Goal: Task Accomplishment & Management: Manage account settings

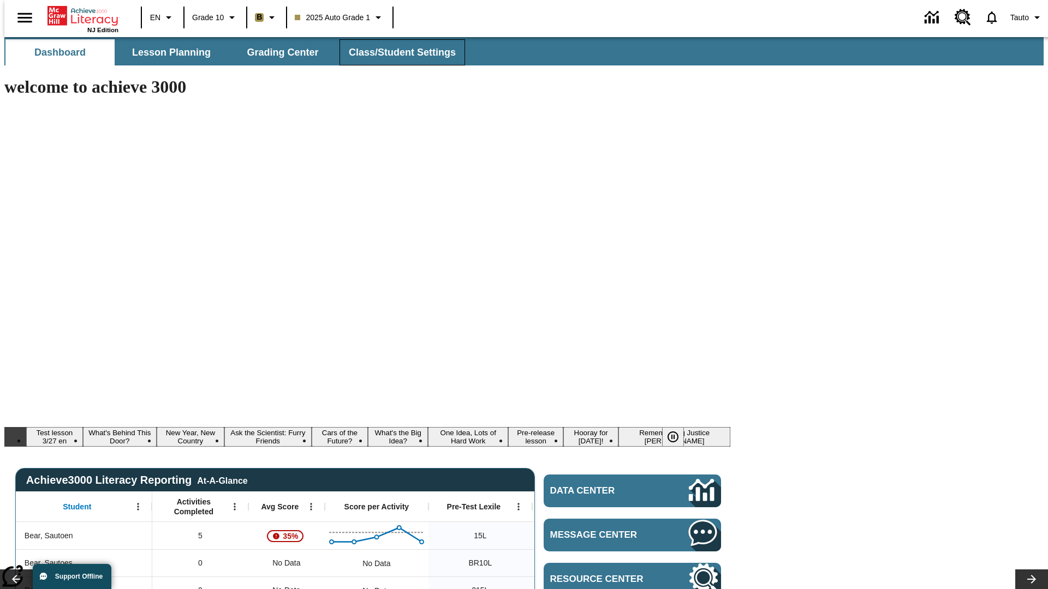
click at [396, 52] on span "Class/Student Settings" at bounding box center [402, 52] width 107 height 13
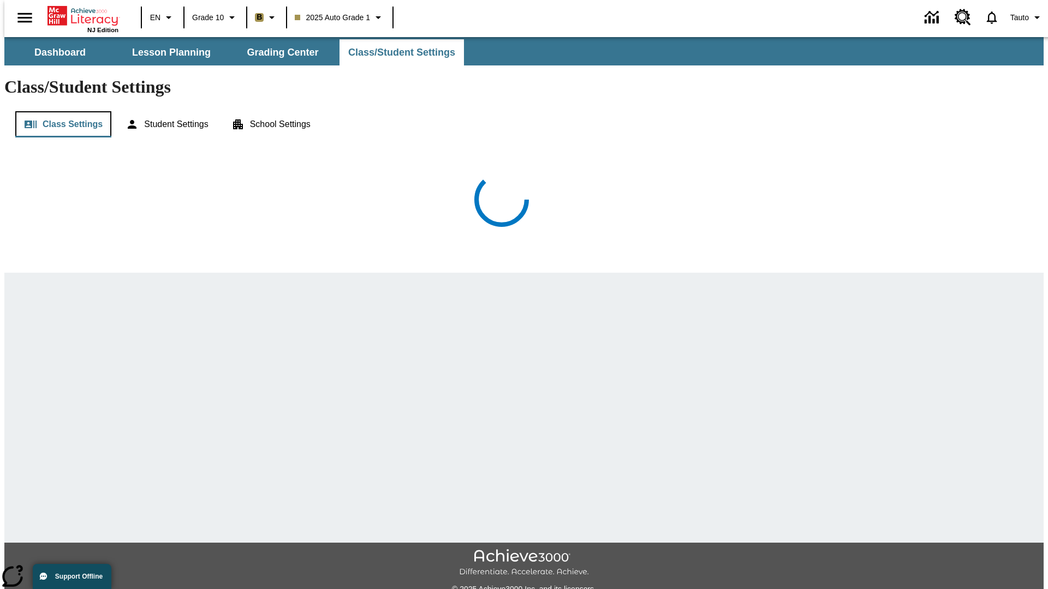
click at [59, 111] on button "Class Settings" at bounding box center [63, 124] width 96 height 26
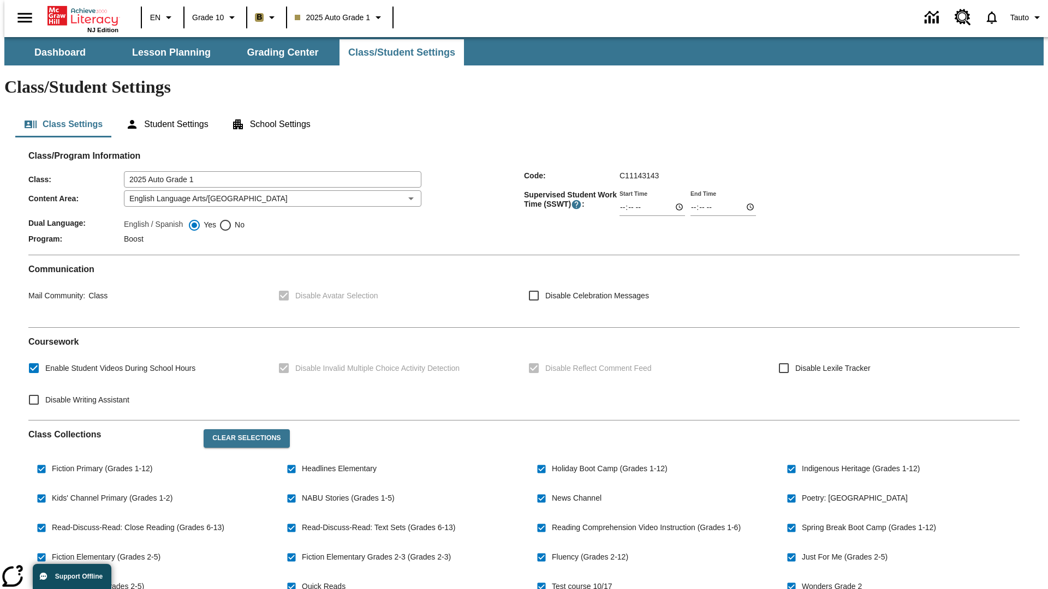
checkbox input "true"
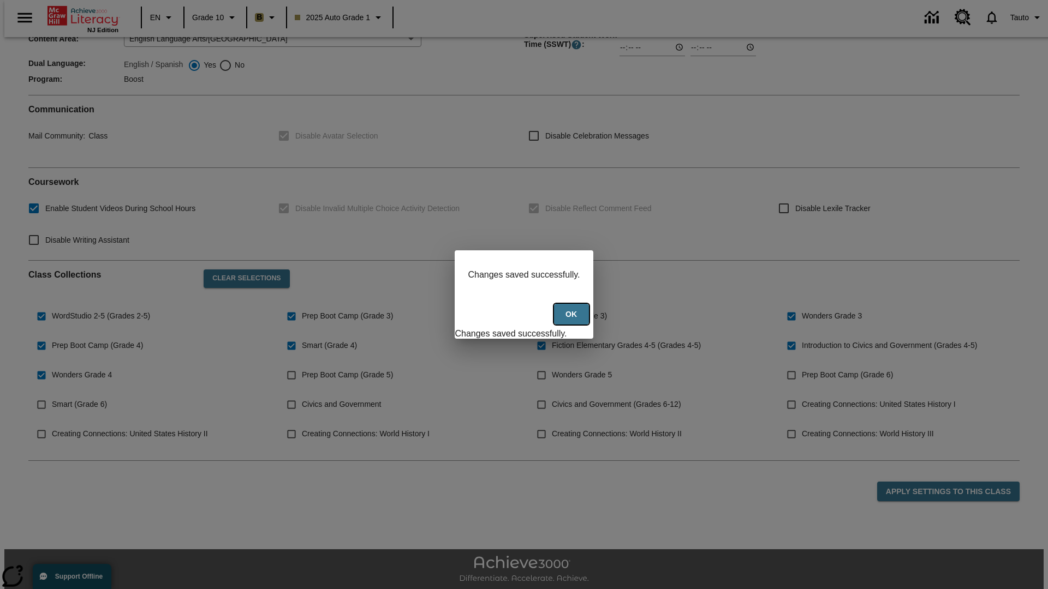
click at [573, 320] on button "Ok" at bounding box center [571, 314] width 35 height 21
